Goal: Task Accomplishment & Management: Complete application form

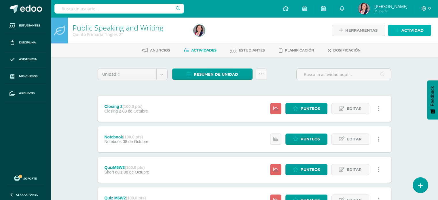
click at [401, 29] on link "Actividad" at bounding box center [409, 30] width 43 height 11
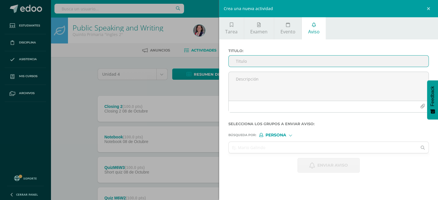
click at [284, 61] on input "Titulo :" at bounding box center [329, 61] width 200 height 11
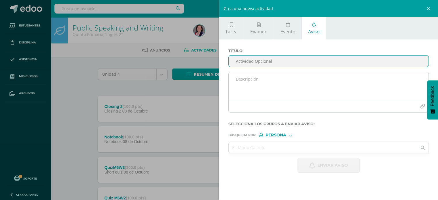
type input "Actividad Opcional"
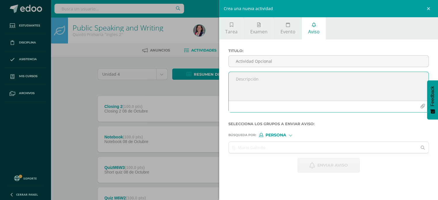
click at [263, 79] on textarea at bounding box center [329, 86] width 200 height 29
click at [278, 85] on textarea "Buenos días estimados padres de familia. Los materiales para el día de [DATE] a…" at bounding box center [329, 86] width 200 height 29
type textarea "Buenos días estimados padres de familia. Los materiales para el día de [DATE] a…"
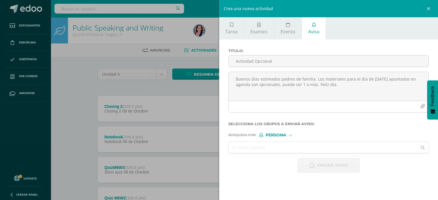
click at [278, 134] on span "Persona" at bounding box center [276, 135] width 21 height 3
click at [278, 139] on span "Estructura" at bounding box center [282, 142] width 46 height 7
click at [268, 151] on input "text" at bounding box center [323, 147] width 189 height 11
type input "cuarto"
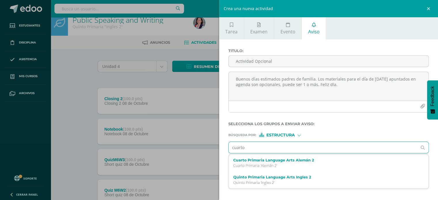
scroll to position [8, 0]
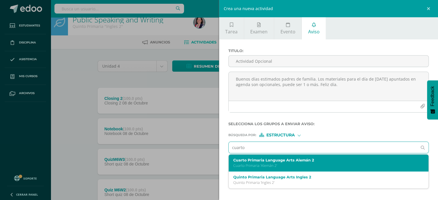
click at [285, 161] on label "Cuarto Primaria Language Arts Alemán 2" at bounding box center [324, 160] width 182 height 4
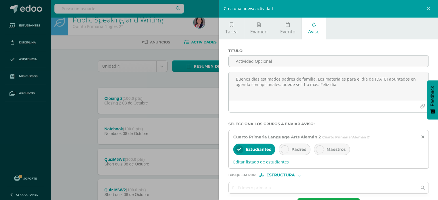
click at [286, 149] on icon at bounding box center [285, 149] width 4 height 4
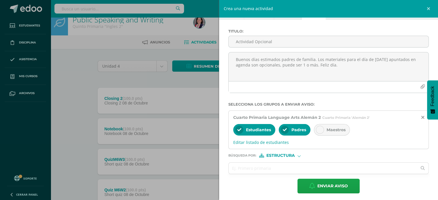
scroll to position [21, 0]
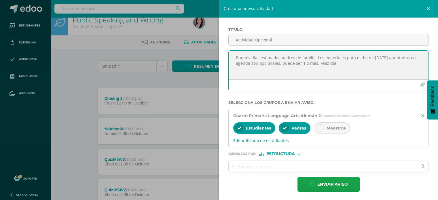
click at [279, 64] on textarea "Buenos días estimados padres de familia. Los materiales para el día de [DATE] a…" at bounding box center [329, 65] width 200 height 29
click at [315, 63] on textarea "Buenos días estimados padres de familia. Los materiales para el día de [DATE] a…" at bounding box center [329, 65] width 200 height 29
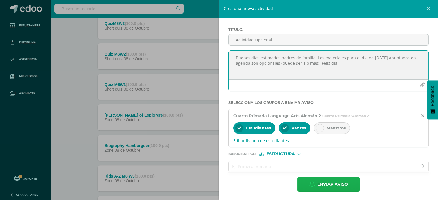
type textarea "Buenos días estimados padres de familia. Los materiales para el día de [DATE] a…"
click at [327, 181] on span "Enviar aviso" at bounding box center [332, 184] width 31 height 14
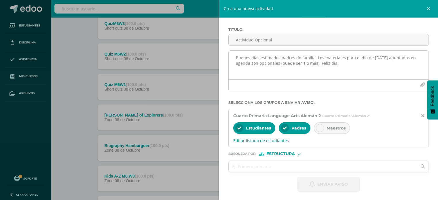
scroll to position [0, 0]
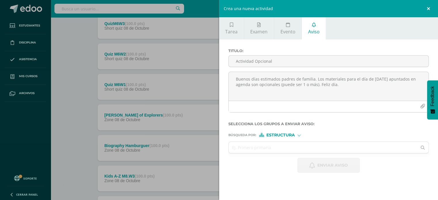
click at [426, 6] on link at bounding box center [429, 8] width 17 height 17
